Goal: Transaction & Acquisition: Purchase product/service

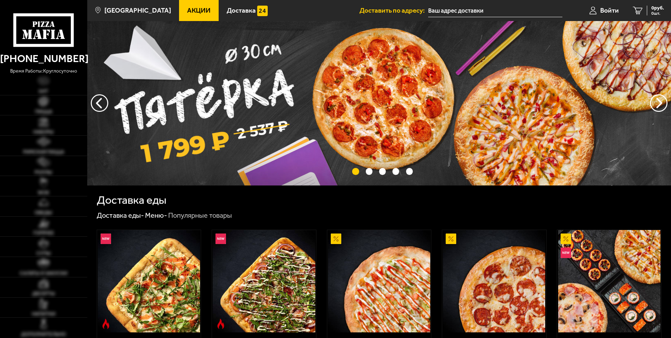
type input "[STREET_ADDRESS]"
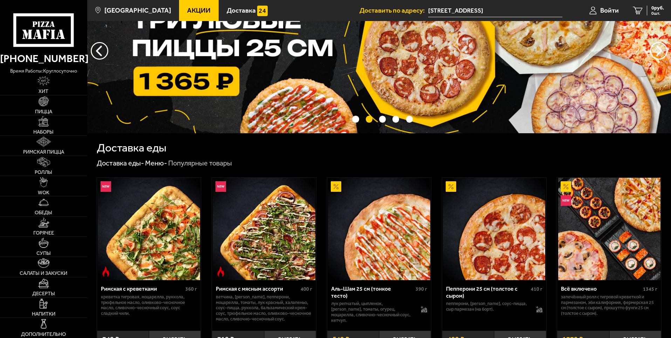
scroll to position [105, 0]
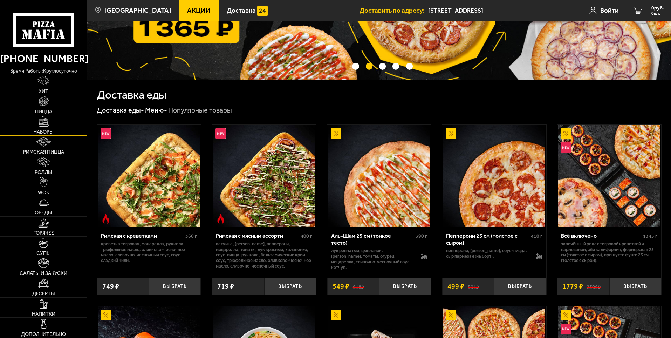
click at [43, 122] on img at bounding box center [44, 121] width 10 height 10
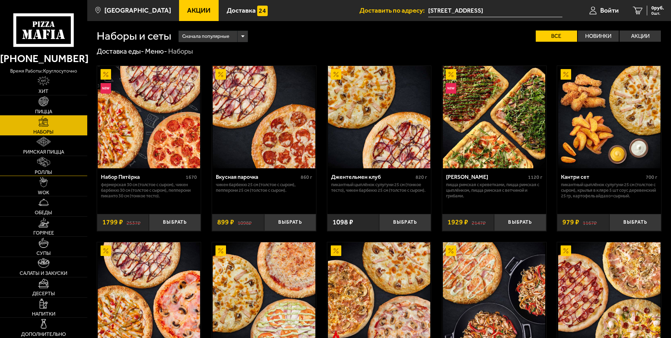
click at [36, 159] on link "Роллы" at bounding box center [43, 166] width 87 height 20
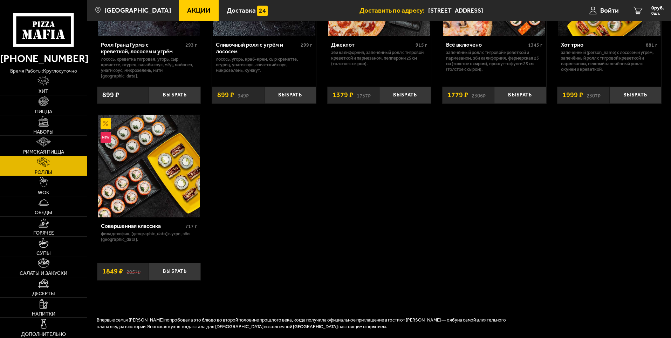
scroll to position [315, 0]
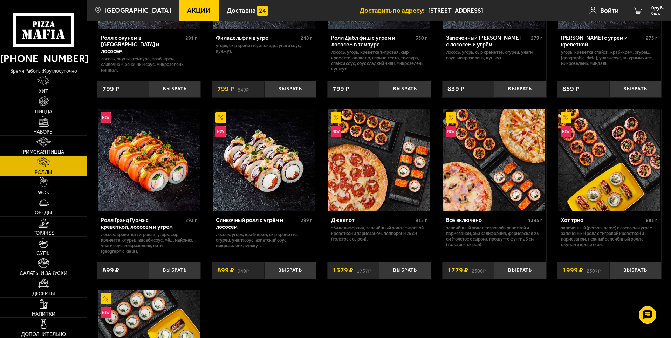
click at [571, 112] on img at bounding box center [609, 160] width 102 height 102
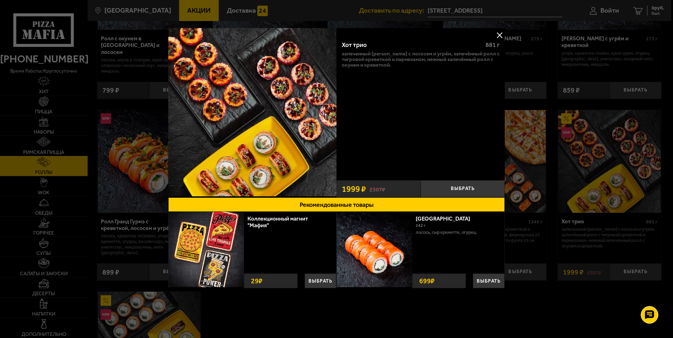
click at [498, 33] on button at bounding box center [499, 35] width 11 height 11
